Goal: Information Seeking & Learning: Compare options

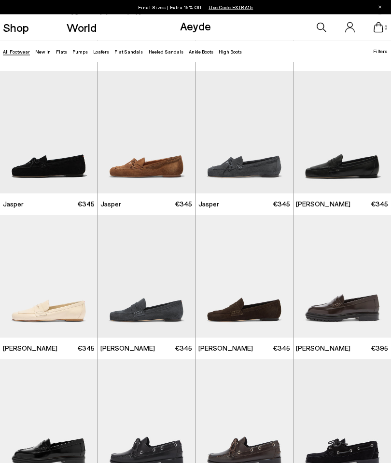
scroll to position [135, 0]
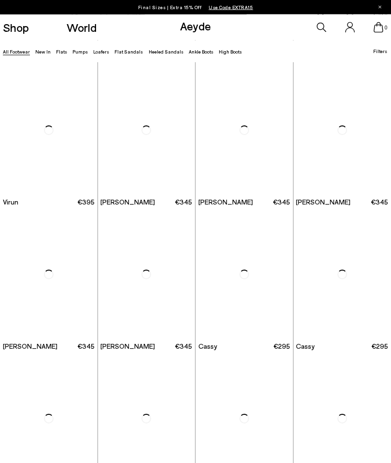
scroll to position [1867, 0]
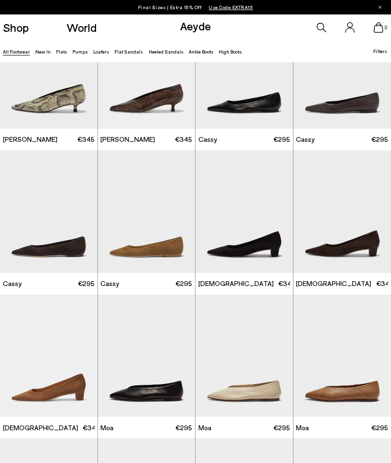
scroll to position [2135, 0]
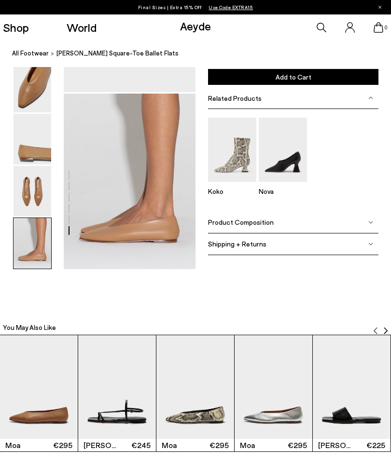
scroll to position [708, 0]
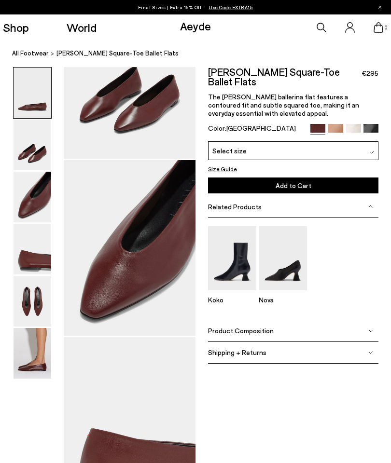
scroll to position [299, 13]
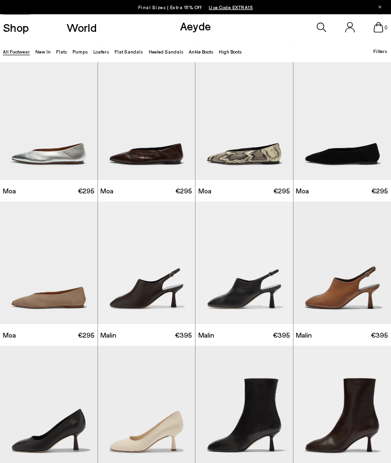
scroll to position [2455, 0]
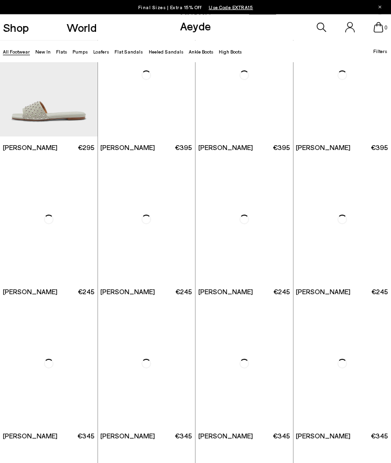
scroll to position [5381, 0]
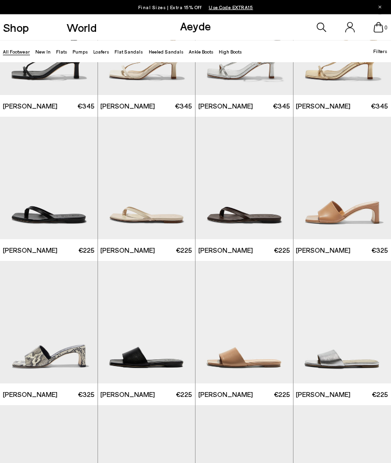
scroll to position [5713, 0]
